Goal: Information Seeking & Learning: Learn about a topic

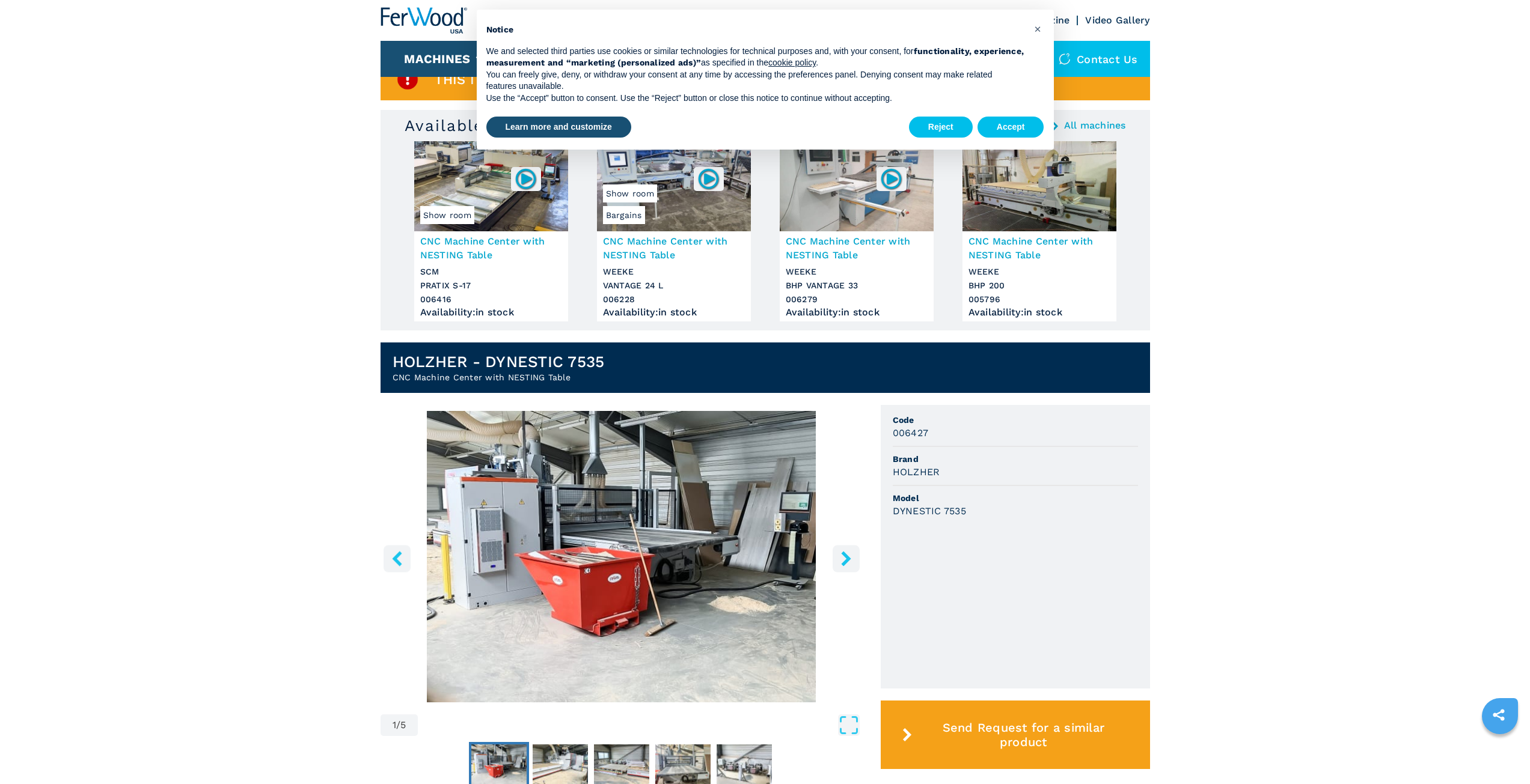
scroll to position [47, 0]
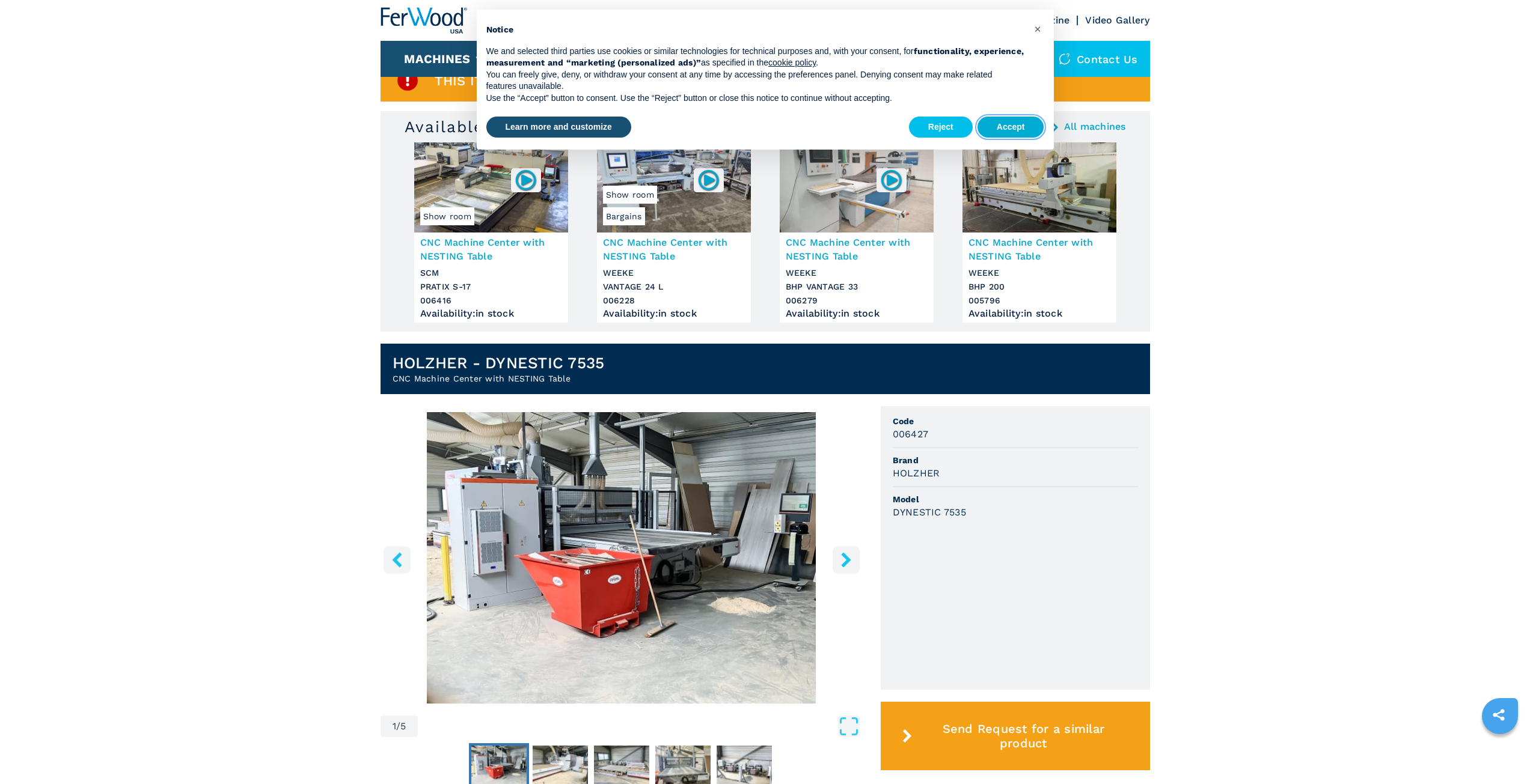
click at [1028, 122] on button "Accept" at bounding box center [1010, 127] width 66 height 22
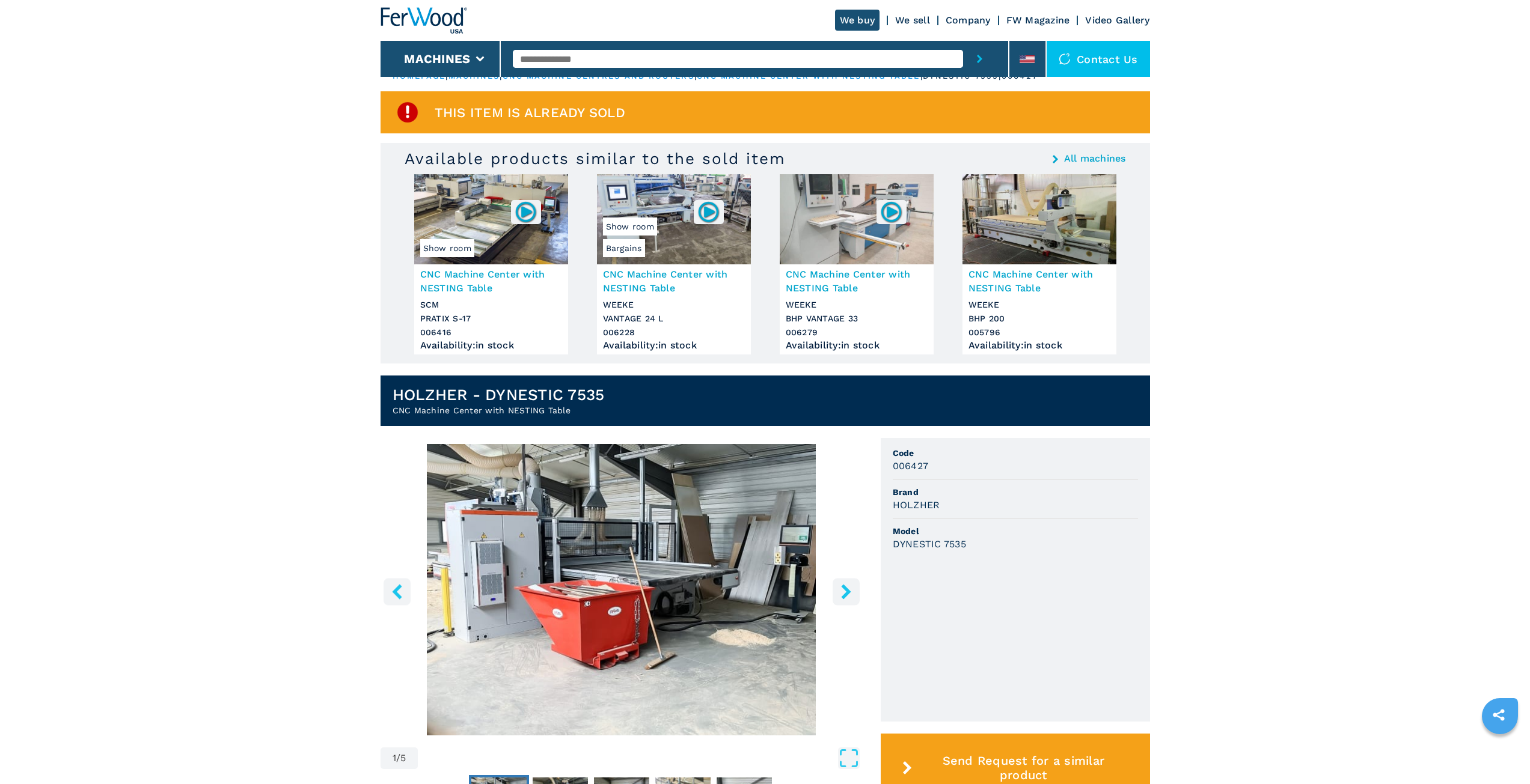
scroll to position [0, 0]
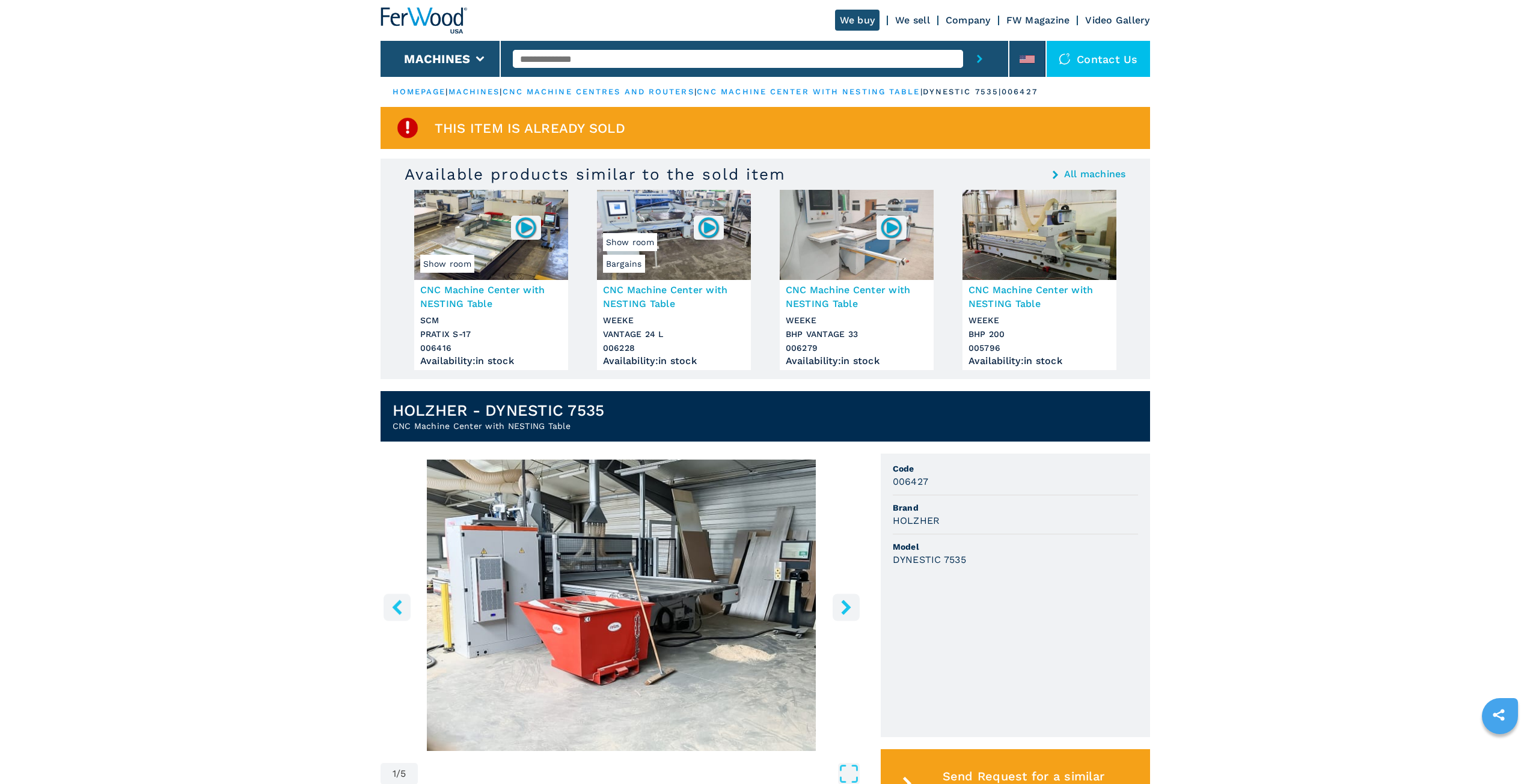
click at [406, 612] on button "left-button" at bounding box center [397, 607] width 27 height 27
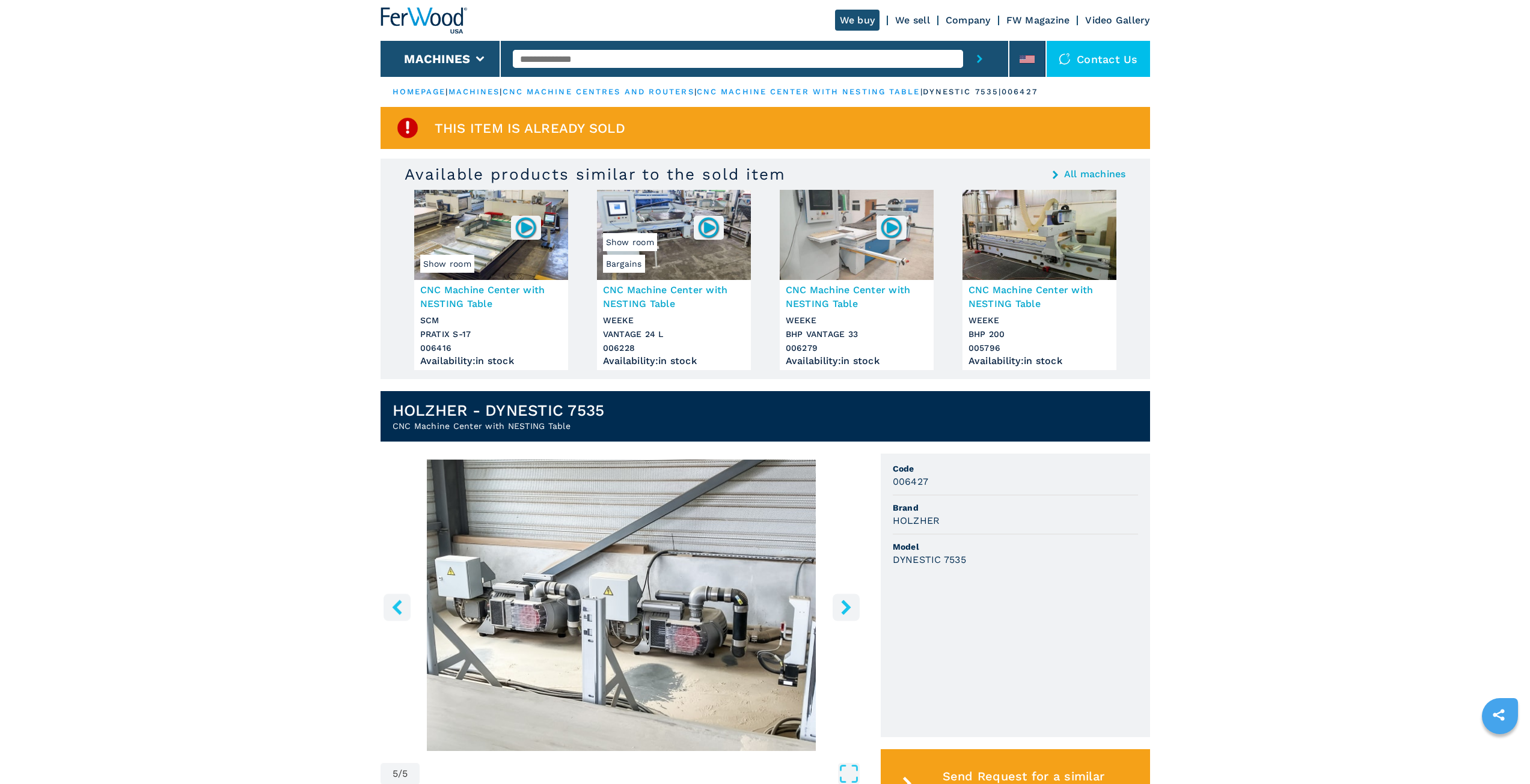
click at [406, 612] on button "left-button" at bounding box center [397, 607] width 27 height 27
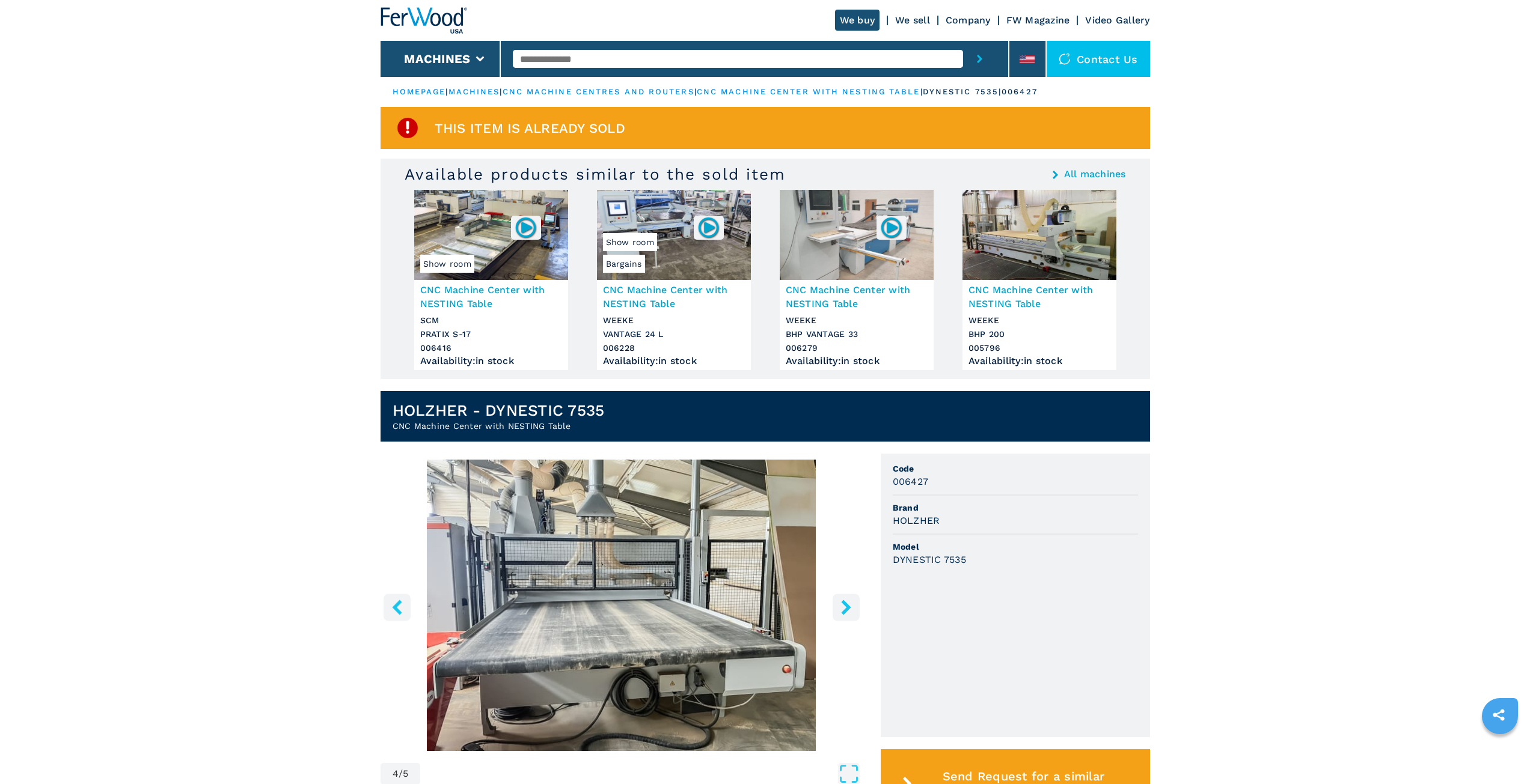
click at [406, 612] on main "HOMEPAGE | machines | cnc machine centres and routers | cnc machine center with…" at bounding box center [765, 656] width 1530 height 1313
click at [398, 601] on icon "left-button" at bounding box center [397, 607] width 15 height 15
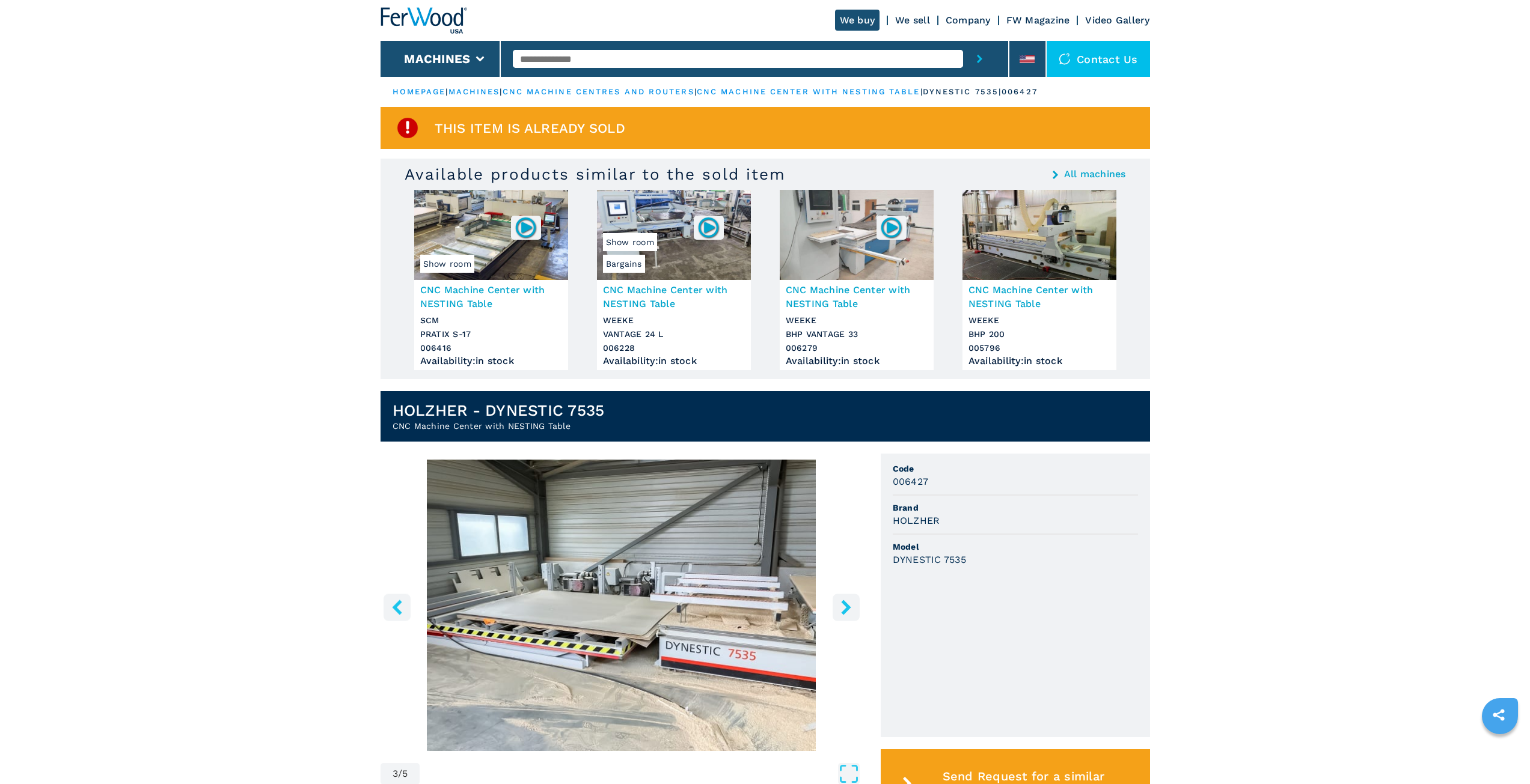
click at [398, 601] on icon "left-button" at bounding box center [397, 607] width 15 height 15
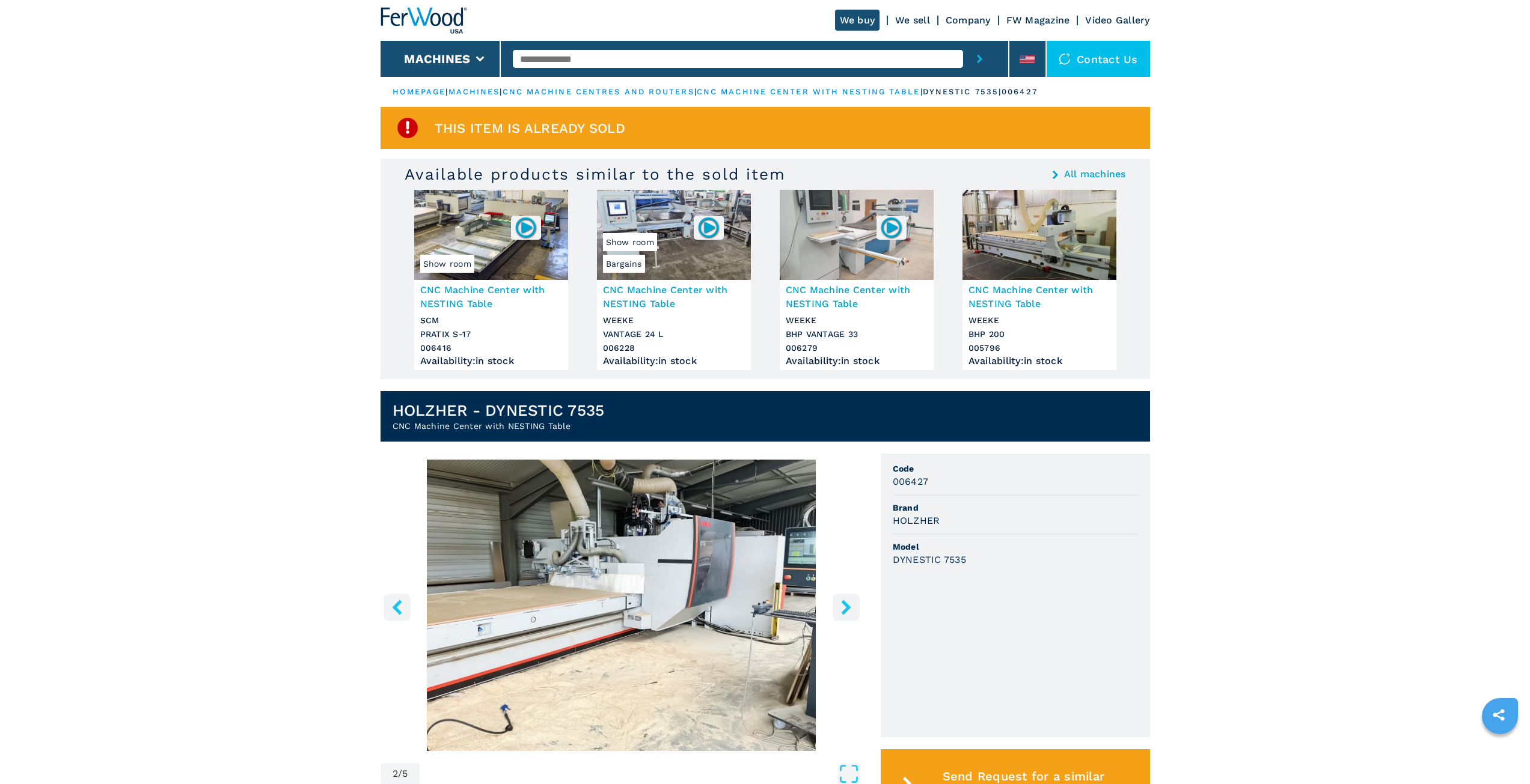
click at [398, 601] on icon "left-button" at bounding box center [397, 607] width 15 height 15
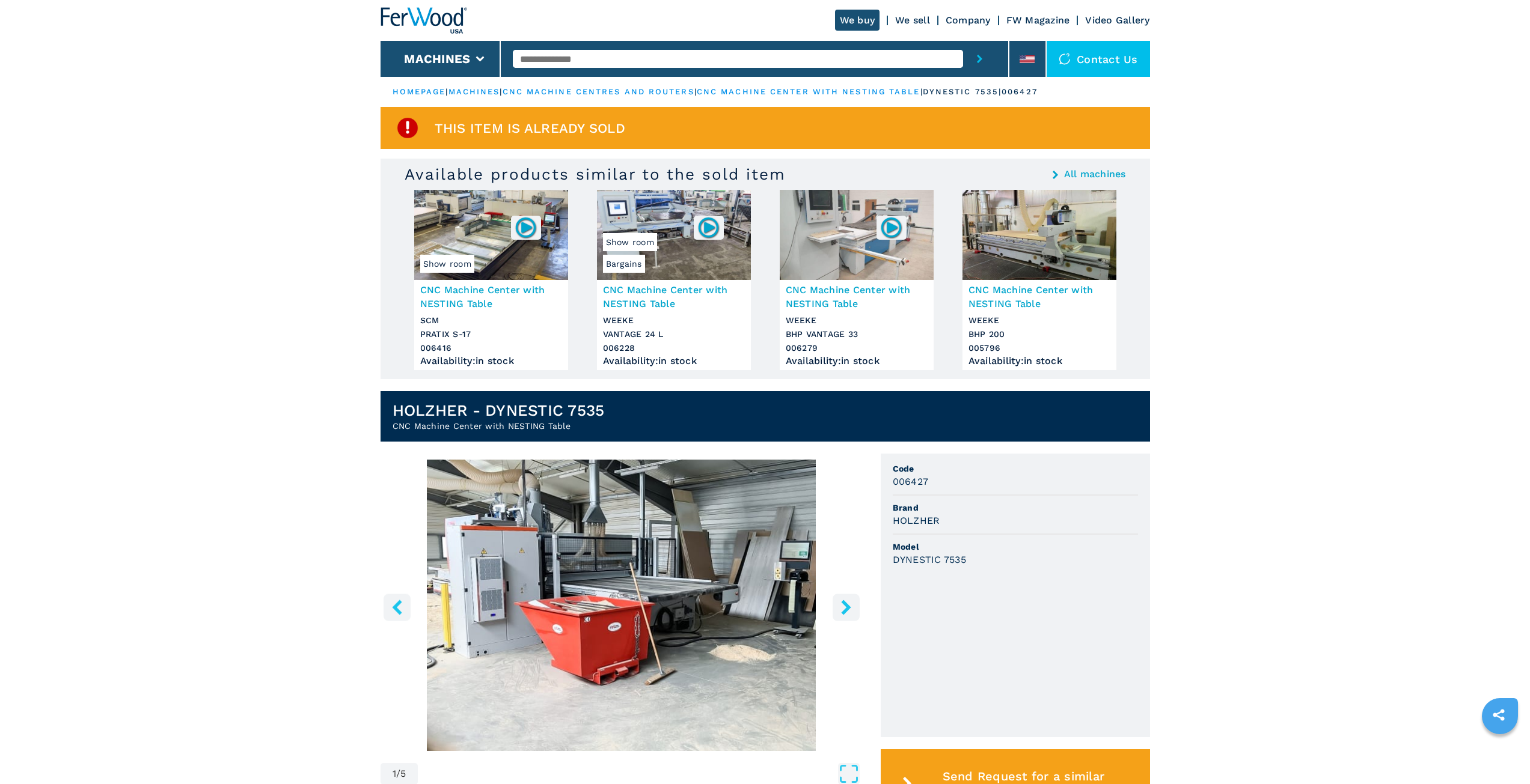
click at [398, 601] on icon "left-button" at bounding box center [397, 607] width 15 height 15
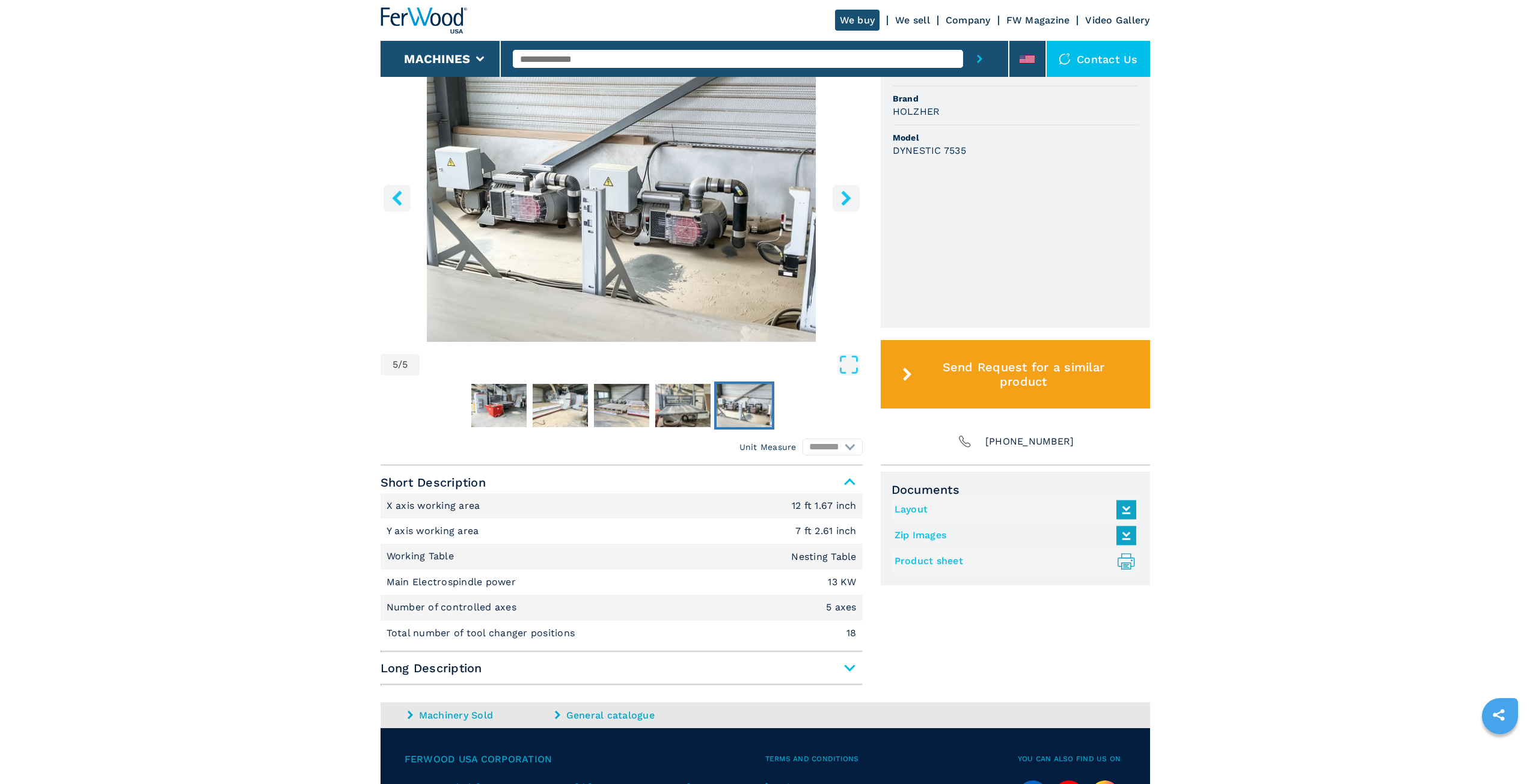
scroll to position [240, 0]
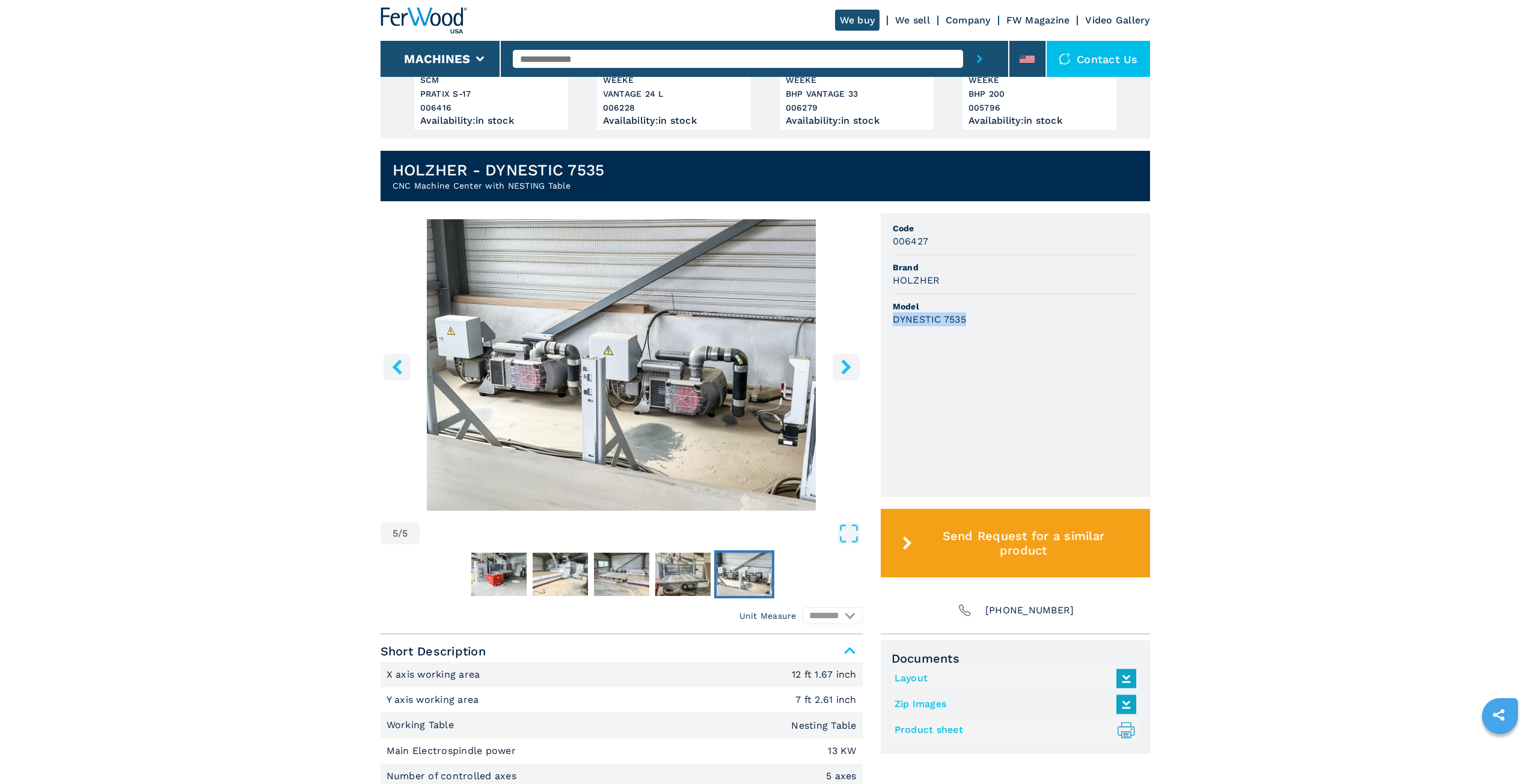
drag, startPoint x: 969, startPoint y: 319, endPoint x: 895, endPoint y: 316, distance: 74.1
click at [895, 316] on div "DYNESTIC 7535" at bounding box center [1015, 319] width 245 height 14
copy h3 "DYNESTIC 7535"
